Goal: Information Seeking & Learning: Understand process/instructions

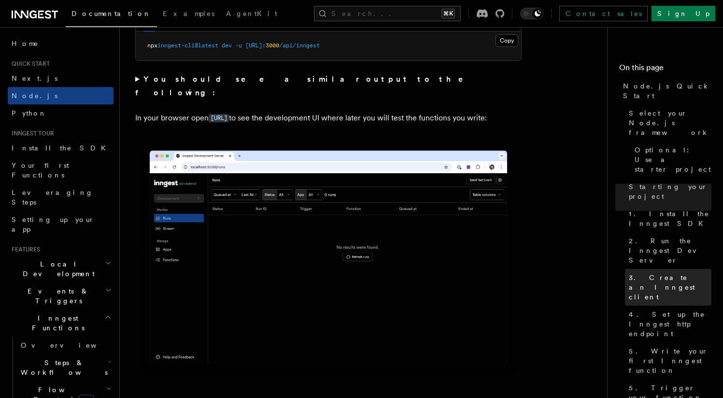
click at [686, 272] on span "3. Create an Inngest client" at bounding box center [670, 286] width 83 height 29
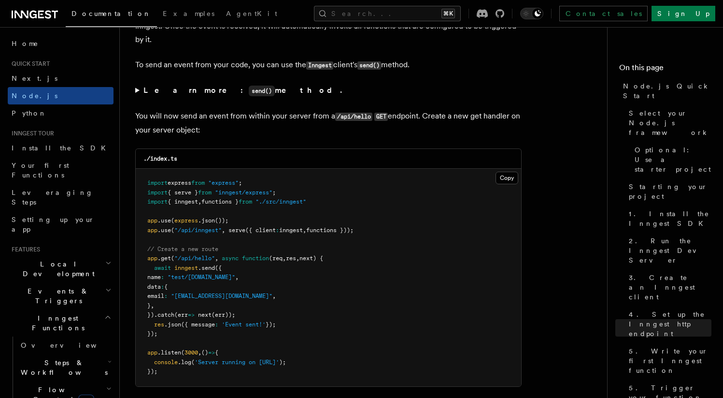
scroll to position [5033, 0]
click at [296, 260] on span "res" at bounding box center [291, 257] width 10 height 7
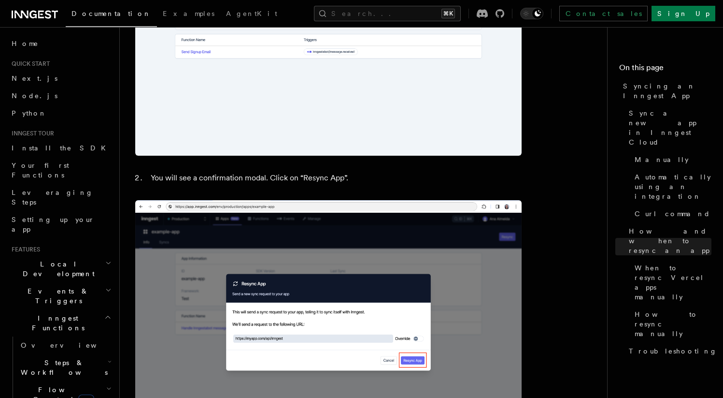
scroll to position [2194, 0]
